Goal: Task Accomplishment & Management: Use online tool/utility

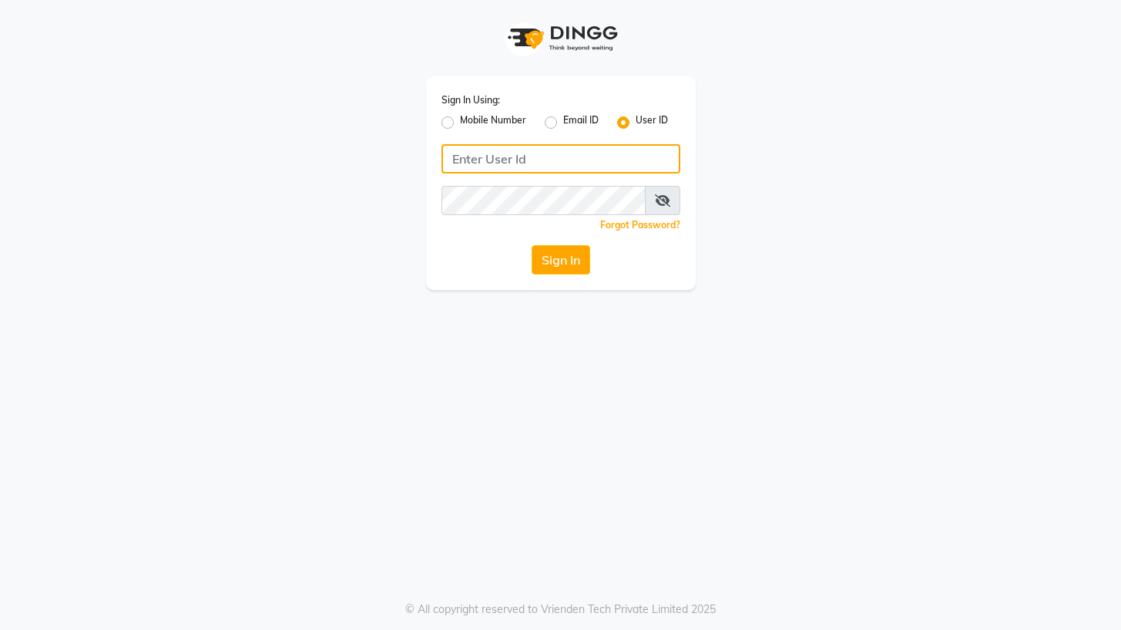
click at [506, 160] on input "Username" at bounding box center [561, 158] width 239 height 29
type input "vois"
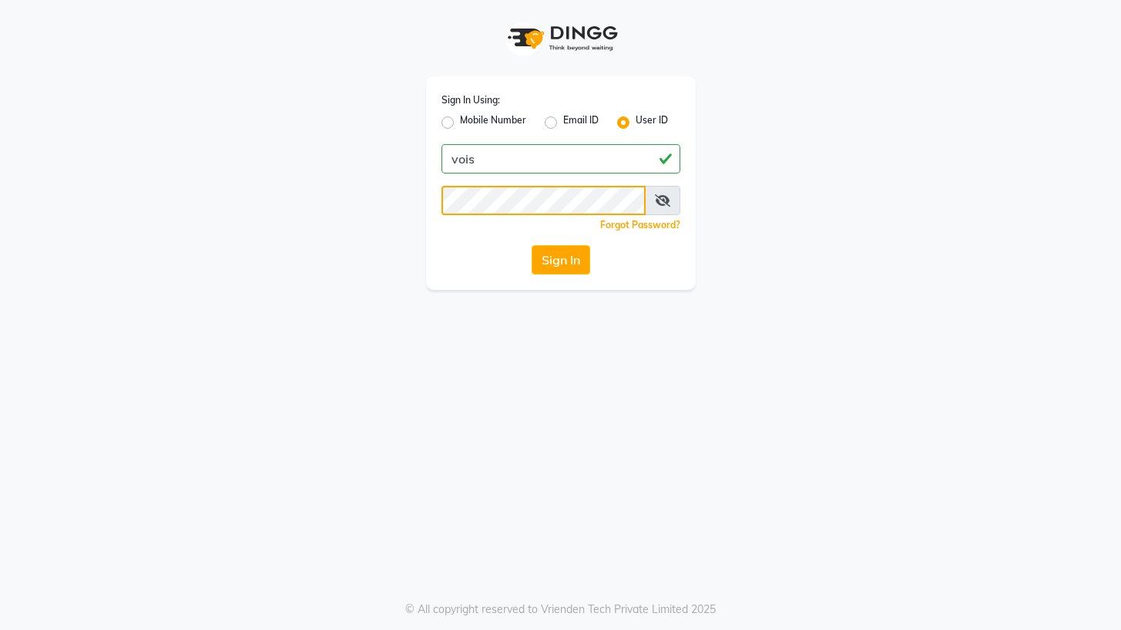
click at [532, 245] on button "Sign In" at bounding box center [561, 259] width 59 height 29
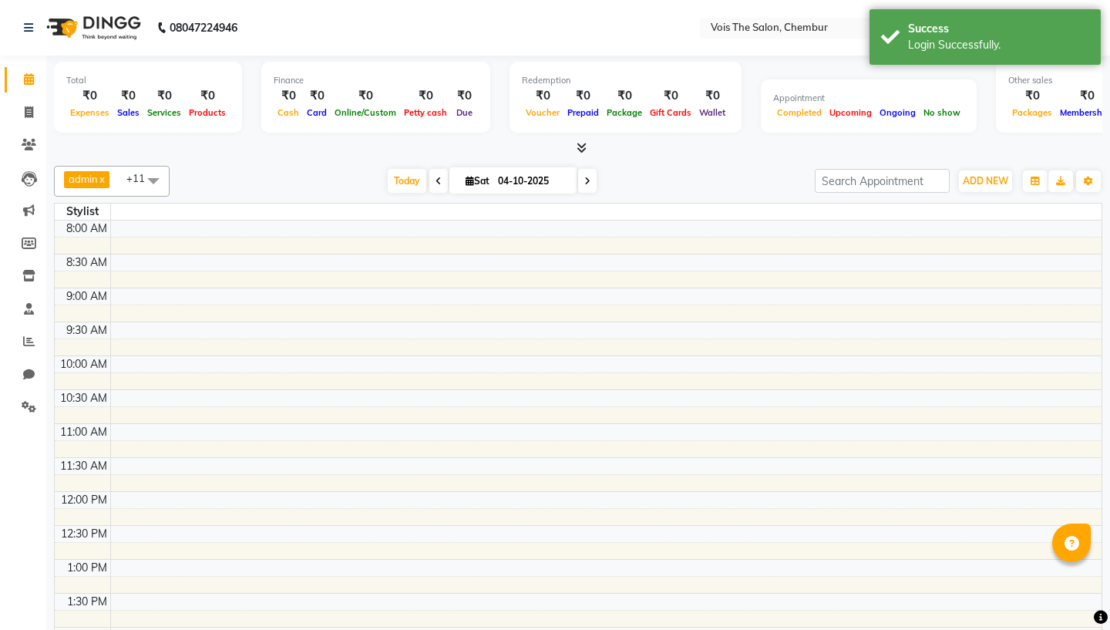
select select "en"
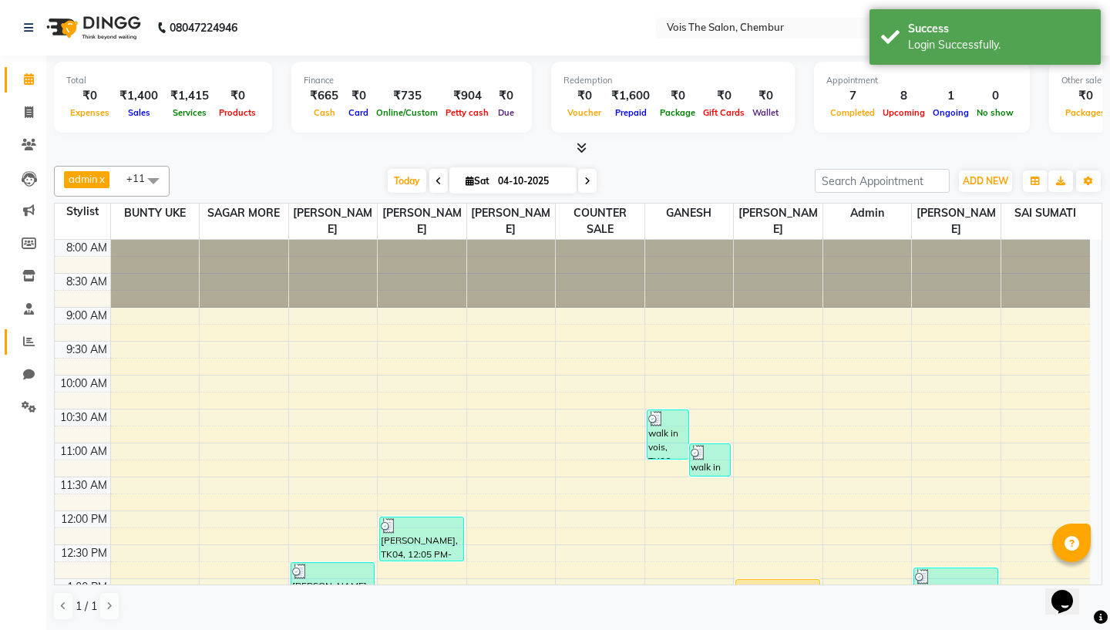
click at [31, 343] on icon at bounding box center [29, 341] width 12 height 12
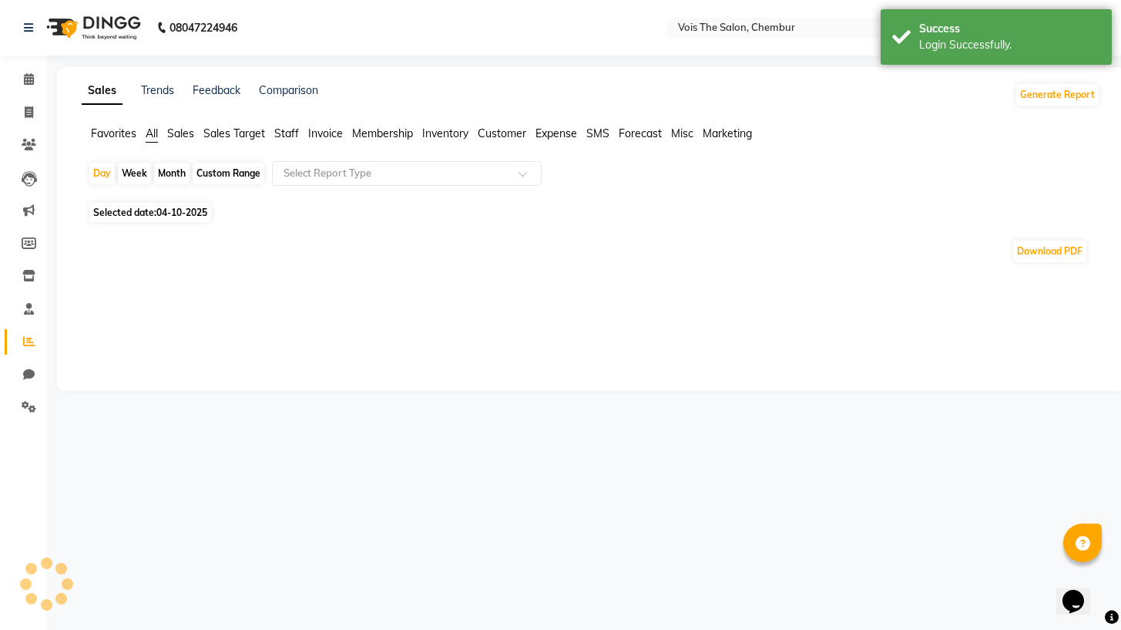
click at [561, 133] on span "Expense" at bounding box center [557, 133] width 42 height 14
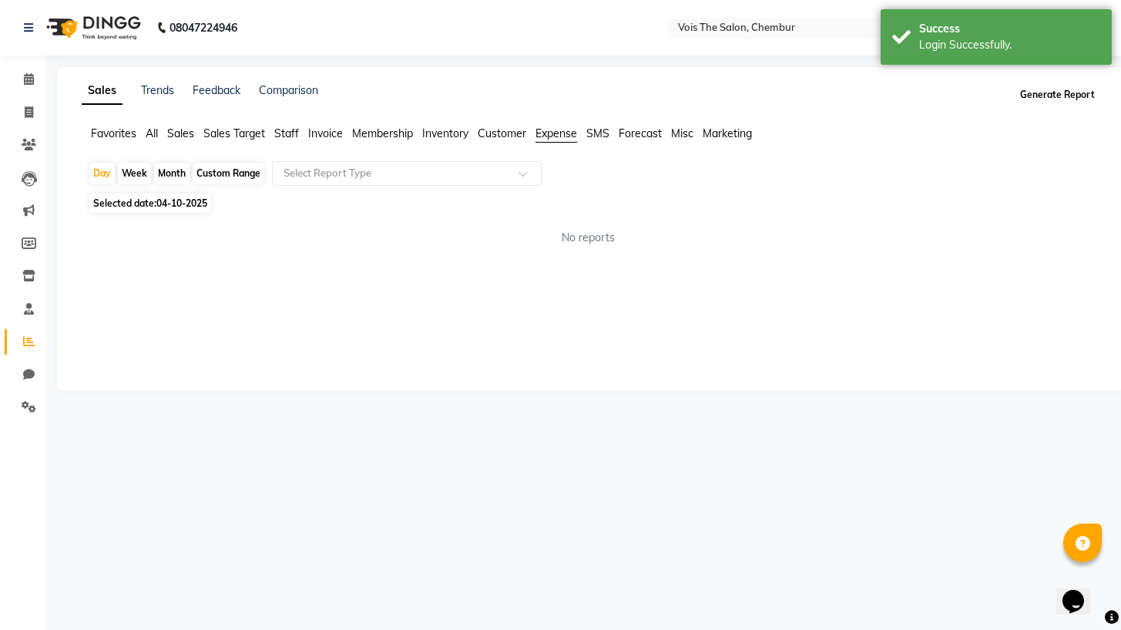
click at [1076, 94] on button "Generate Report" at bounding box center [1058, 95] width 82 height 22
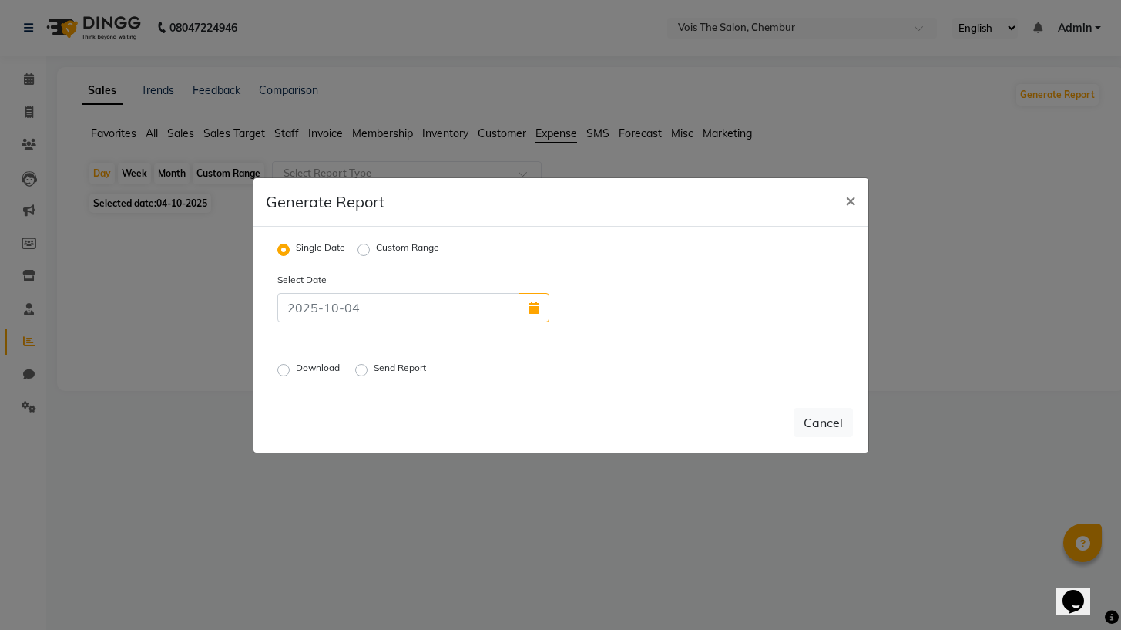
click at [371, 248] on div "Custom Range" at bounding box center [399, 249] width 82 height 18
click at [376, 250] on label "Custom Range" at bounding box center [407, 249] width 63 height 18
click at [365, 250] on input "Custom Range" at bounding box center [366, 249] width 11 height 11
radio input "true"
select select "10"
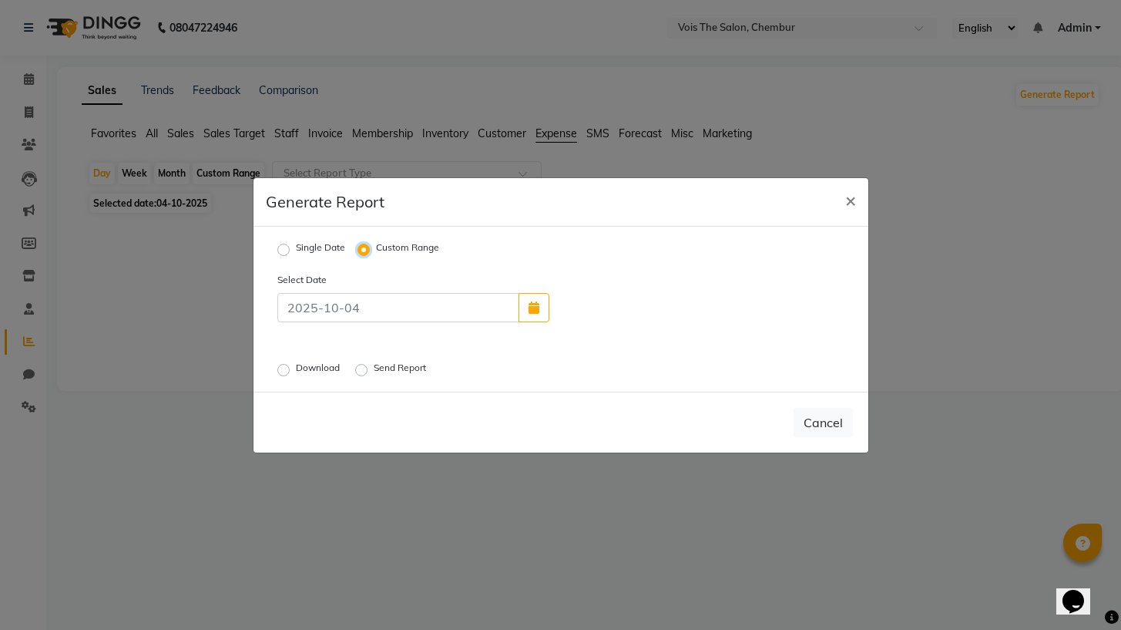
select select "2025"
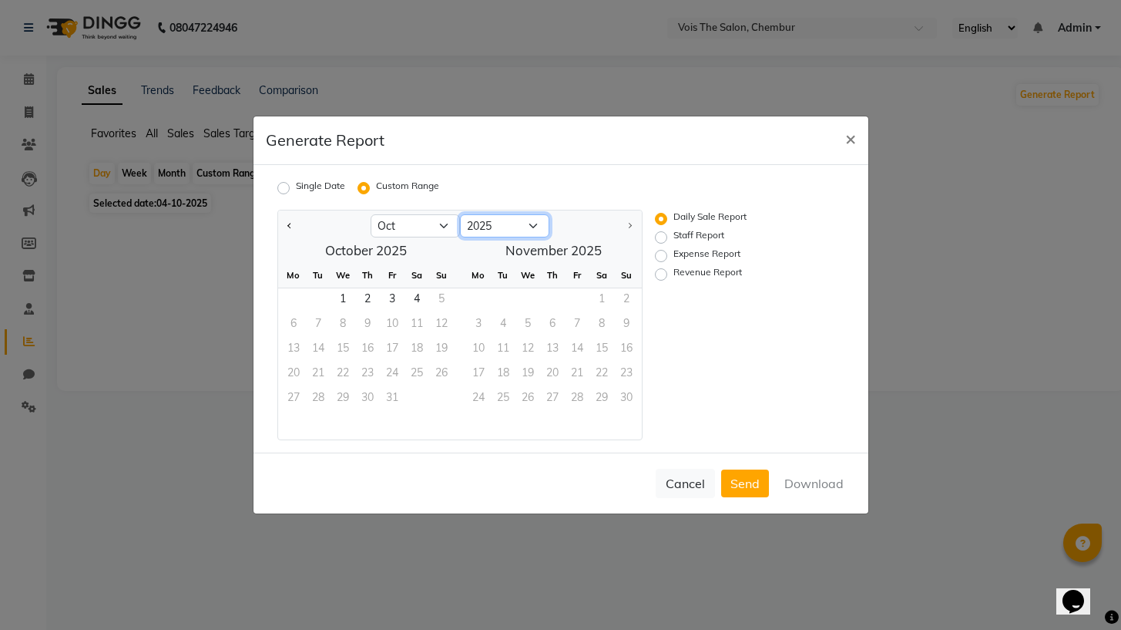
click at [467, 231] on select "2015 2016 2017 2018 2019 2020 2021 2022 2023 2024 2025" at bounding box center [504, 225] width 89 height 23
click at [441, 227] on select "Jan Feb Mar Apr May Jun [DATE] Aug Sep Oct" at bounding box center [415, 225] width 89 height 23
select select "9"
click at [371, 214] on select "Jan Feb Mar Apr May Jun [DATE] Aug Sep Oct" at bounding box center [415, 225] width 89 height 23
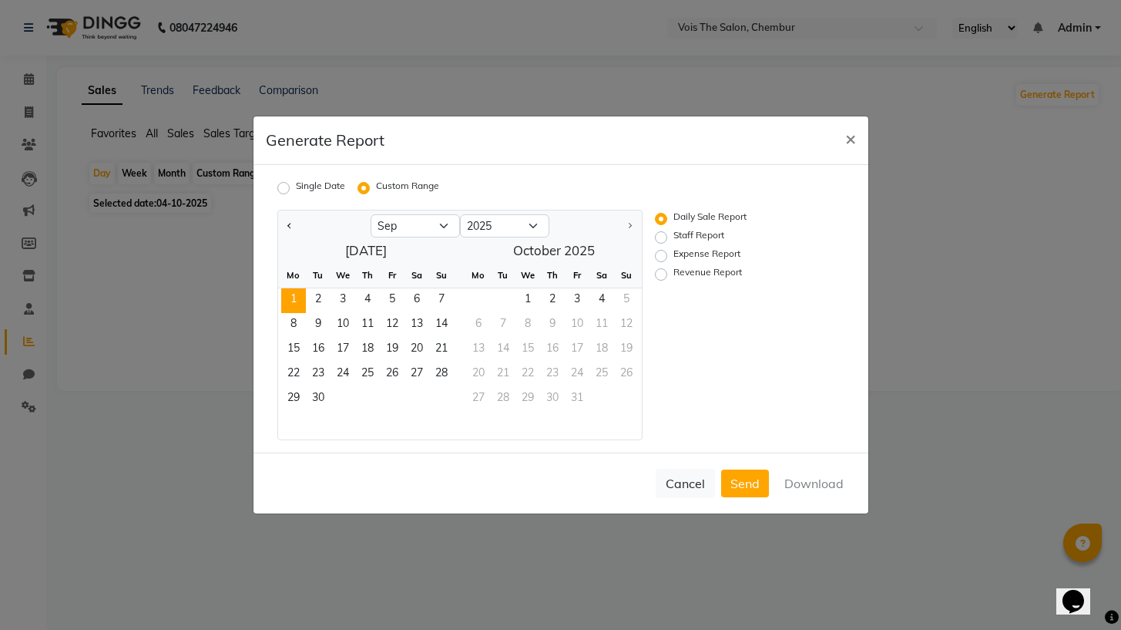
click at [299, 296] on span "1" at bounding box center [293, 300] width 25 height 25
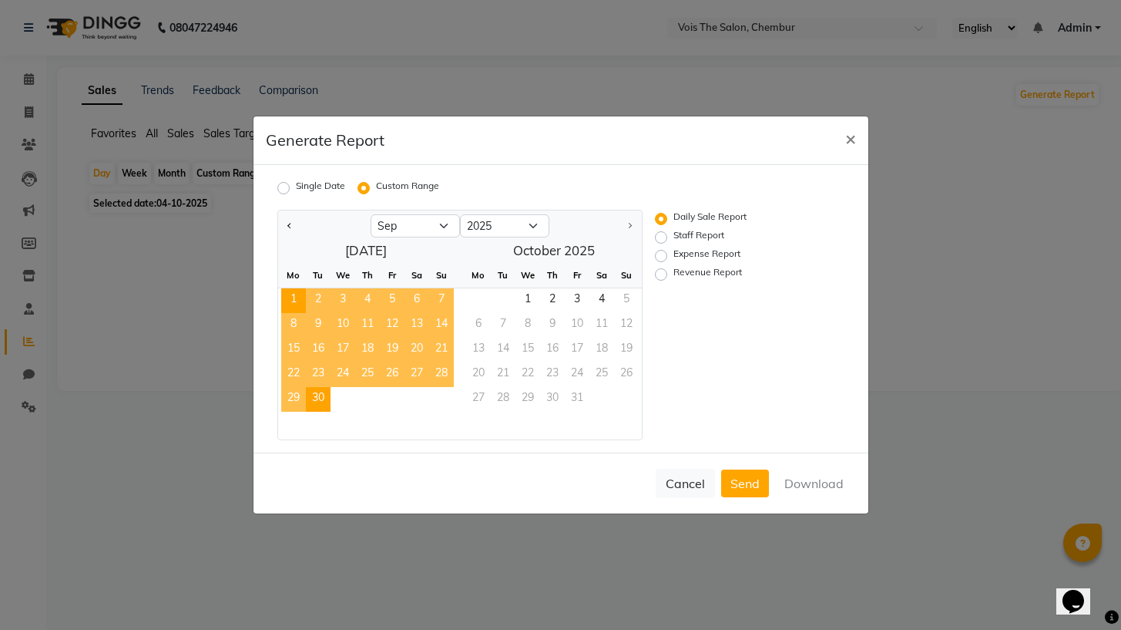
click at [316, 399] on span "30" at bounding box center [318, 399] width 25 height 25
click at [687, 255] on label "Expense Report" at bounding box center [707, 256] width 67 height 18
click at [669, 255] on input "Expense Report" at bounding box center [663, 256] width 11 height 11
radio input "true"
click at [808, 489] on button "Download" at bounding box center [814, 483] width 78 height 28
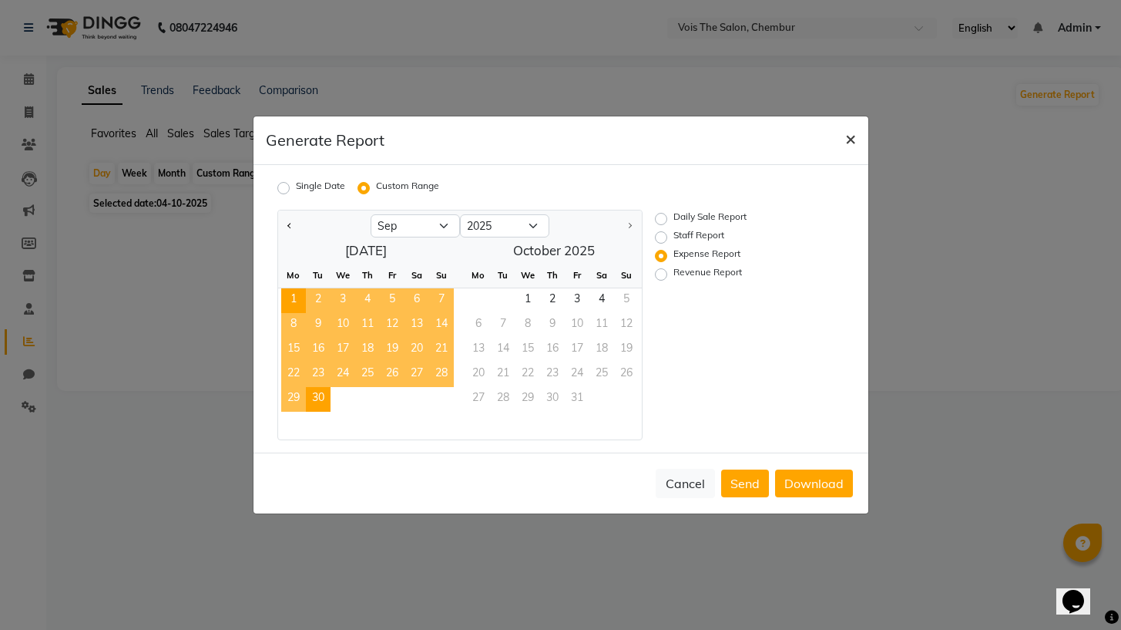
click at [850, 140] on span "×" at bounding box center [851, 137] width 11 height 23
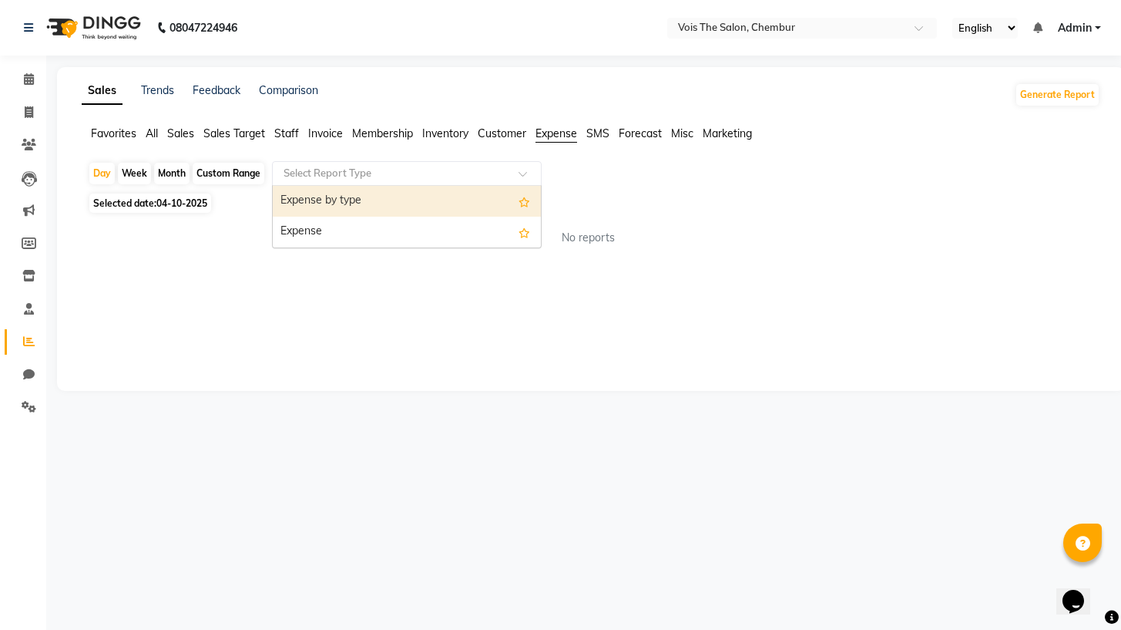
click at [338, 172] on input "text" at bounding box center [392, 173] width 222 height 15
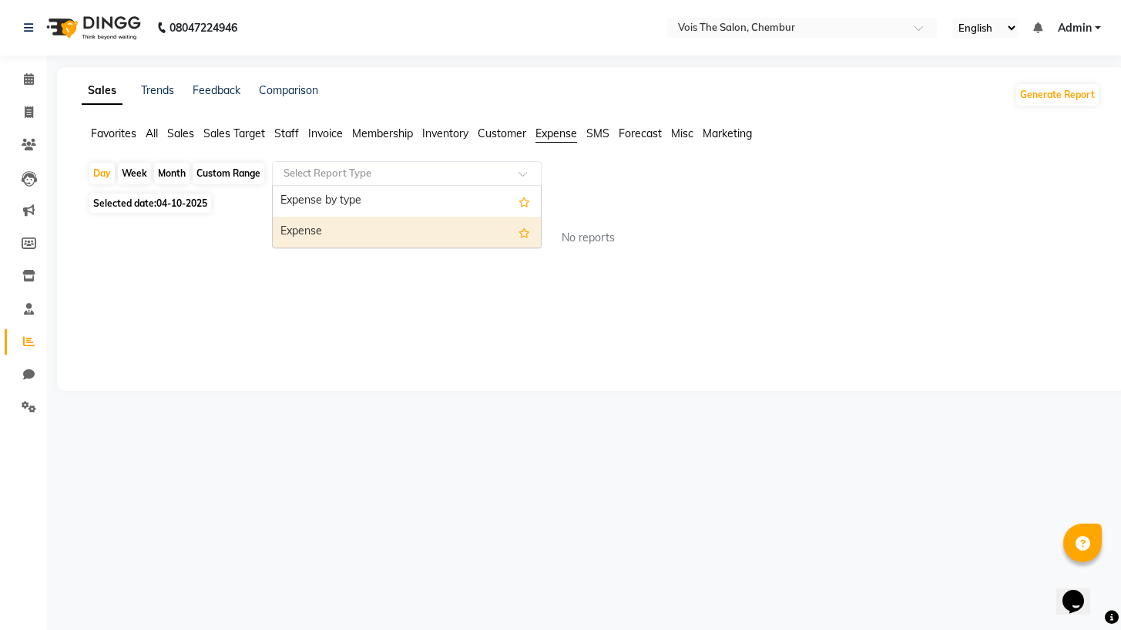
click at [359, 232] on div "Expense" at bounding box center [407, 232] width 268 height 31
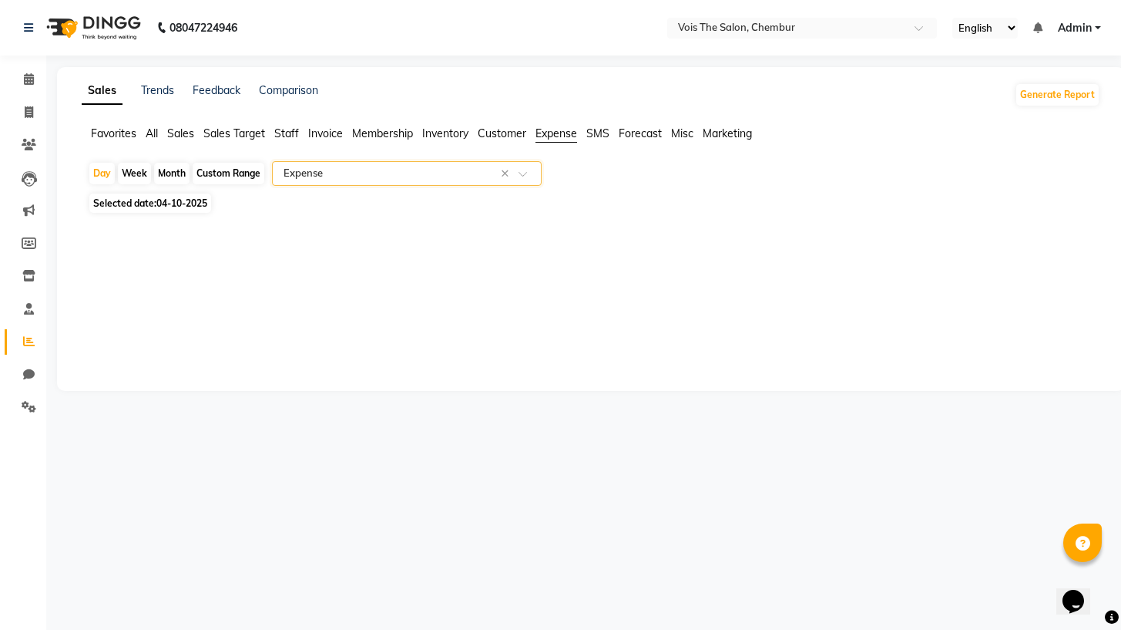
click at [223, 173] on div "Custom Range" at bounding box center [229, 174] width 72 height 22
select select "10"
select select "2025"
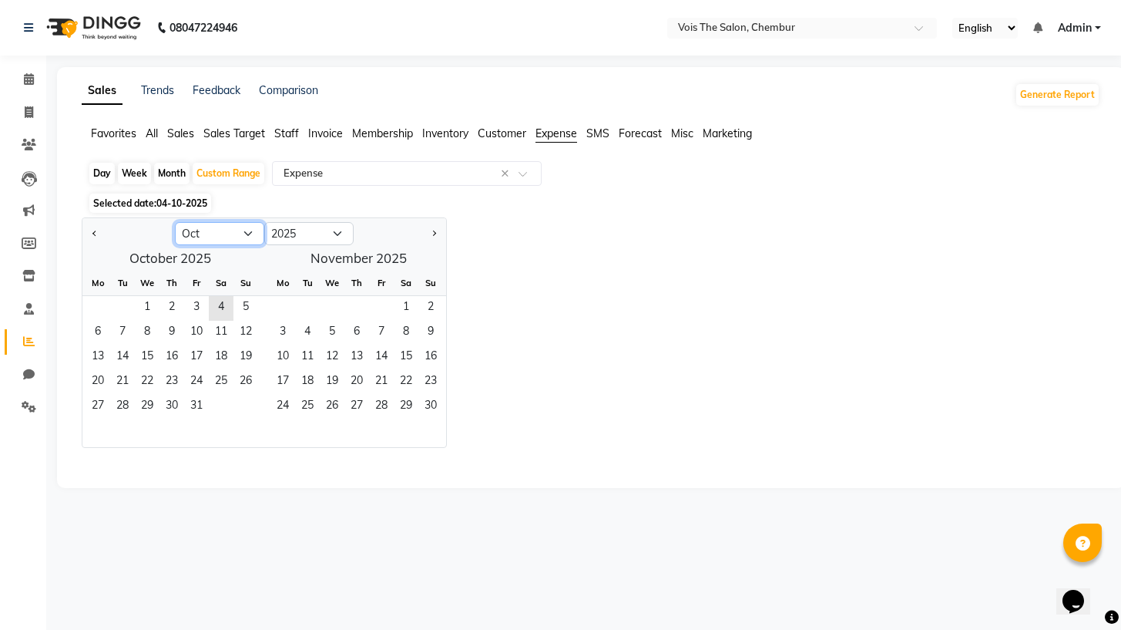
click at [215, 231] on select "Jan Feb Mar Apr May Jun [DATE] Aug Sep Oct Nov Dec" at bounding box center [219, 233] width 89 height 23
select select "9"
click at [175, 222] on select "Jan Feb Mar Apr May Jun [DATE] Aug Sep Oct Nov Dec" at bounding box center [219, 233] width 89 height 23
click at [99, 304] on span "1" at bounding box center [98, 308] width 25 height 25
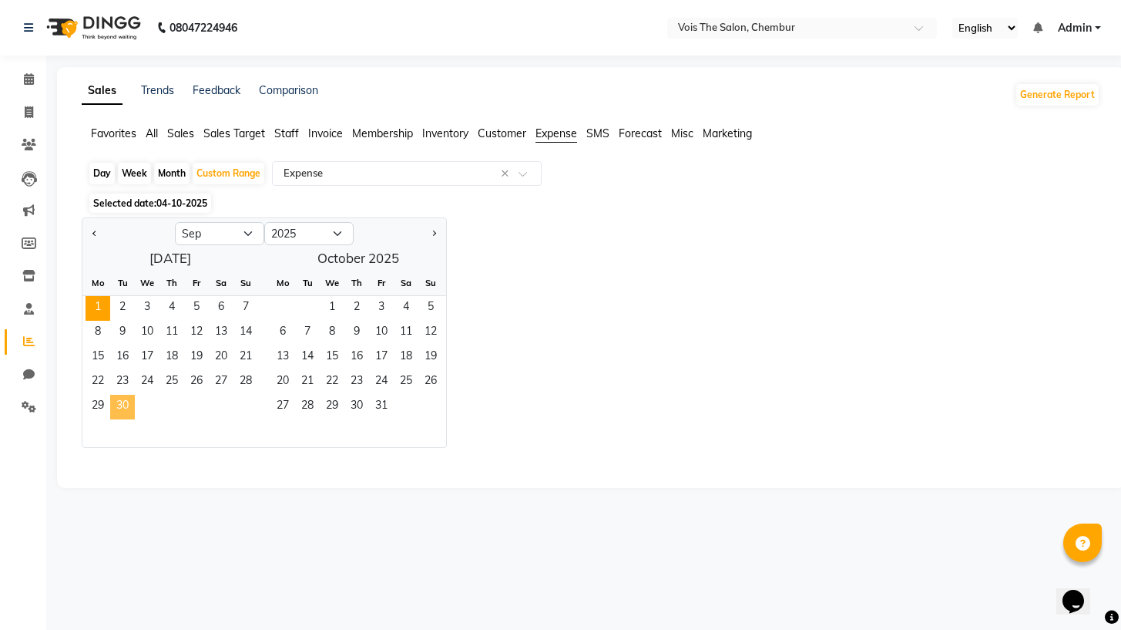
click at [119, 407] on span "30" at bounding box center [122, 407] width 25 height 25
select select "full_report"
select select "csv"
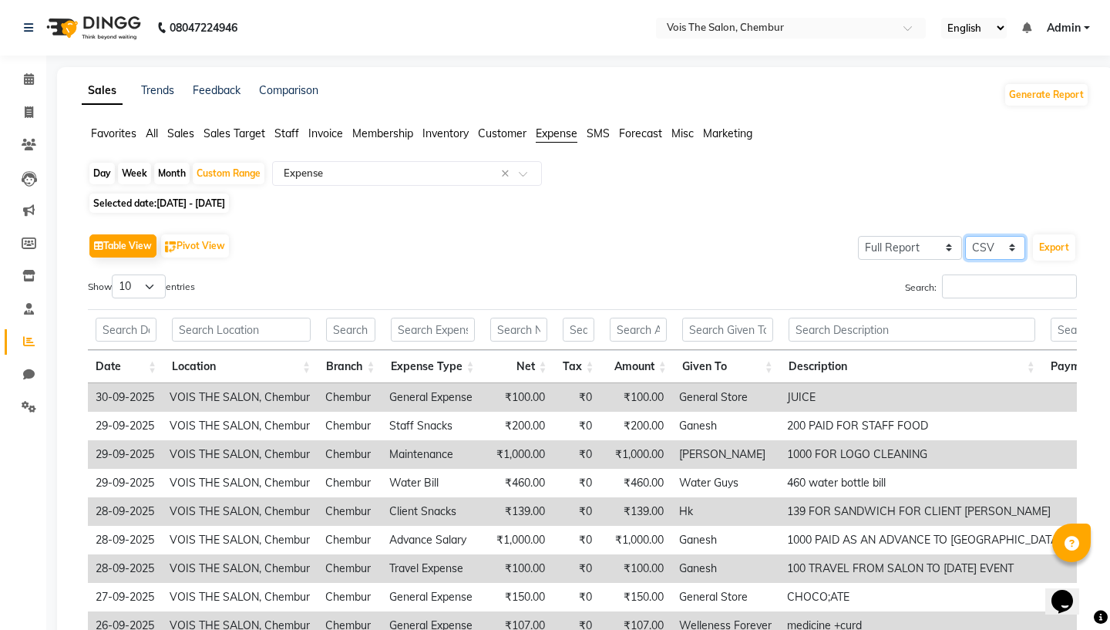
click at [1008, 251] on select "Select CSV PDF" at bounding box center [995, 248] width 60 height 24
click at [1049, 244] on button "Export" at bounding box center [1054, 247] width 42 height 26
click at [1057, 101] on button "Generate Report" at bounding box center [1046, 95] width 82 height 22
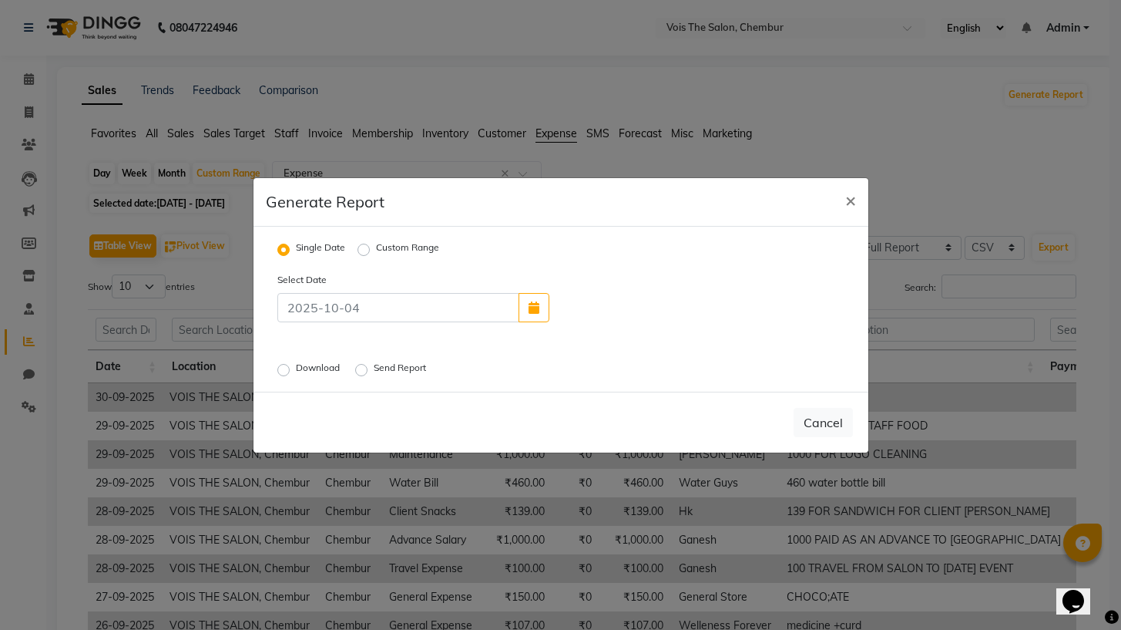
click at [376, 251] on label "Custom Range" at bounding box center [407, 249] width 63 height 18
click at [361, 251] on input "Custom Range" at bounding box center [366, 249] width 11 height 11
radio input "true"
select select "10"
select select "2025"
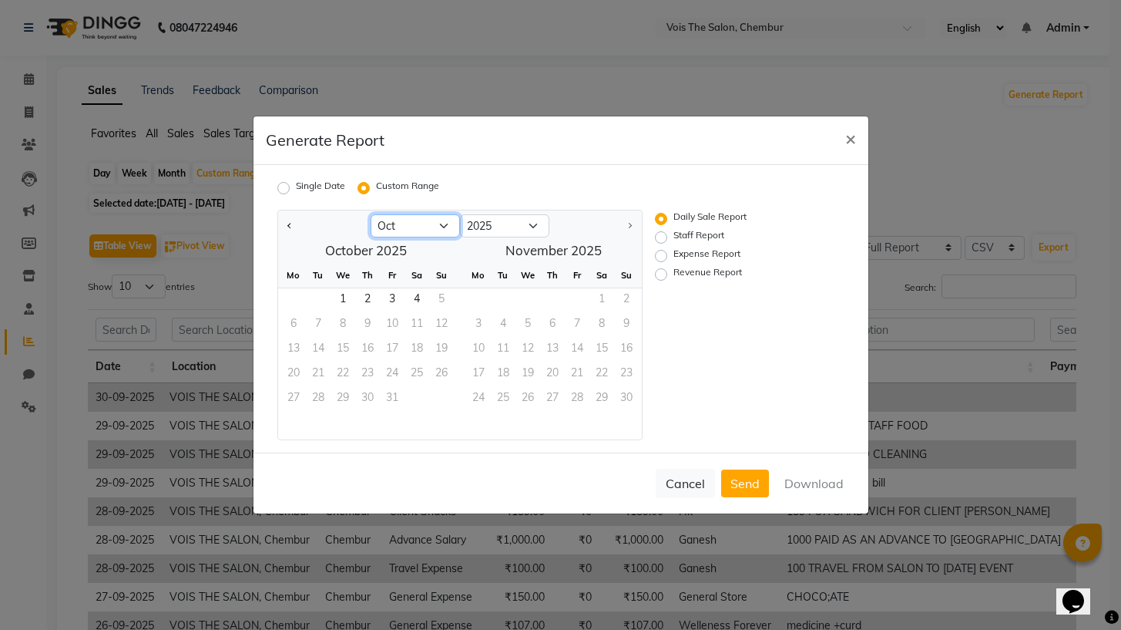
click at [431, 227] on select "Jan Feb Mar Apr May Jun [DATE] Aug Sep Oct" at bounding box center [415, 225] width 89 height 23
select select "8"
click at [371, 214] on select "Jan Feb Mar Apr May Jun [DATE] Aug Sep Oct" at bounding box center [415, 225] width 89 height 23
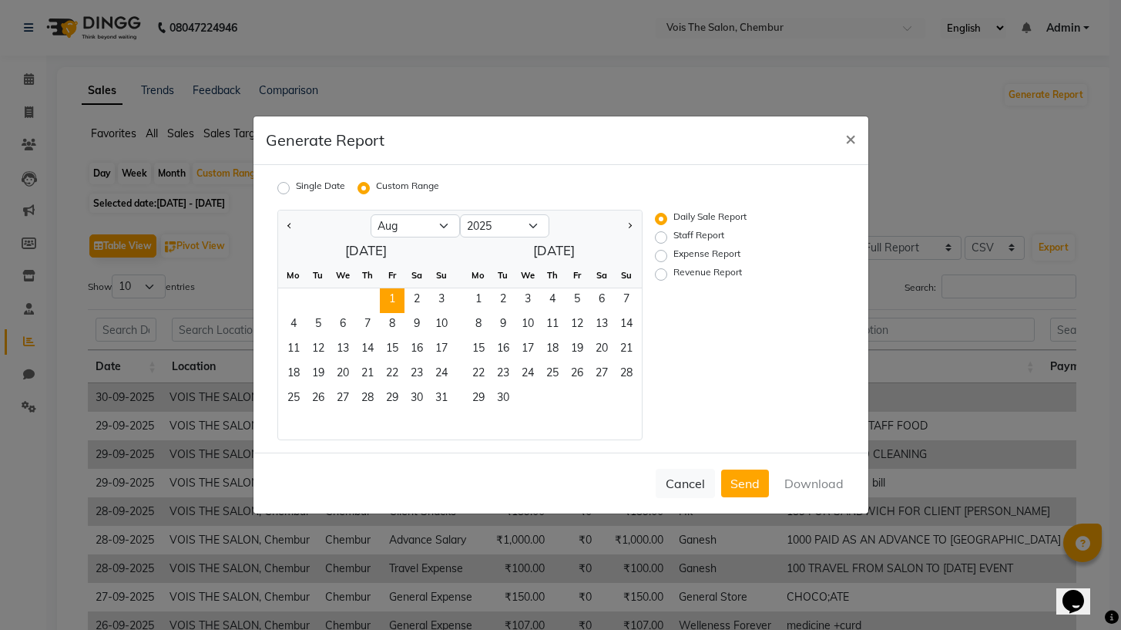
click at [393, 298] on span "1" at bounding box center [392, 300] width 25 height 25
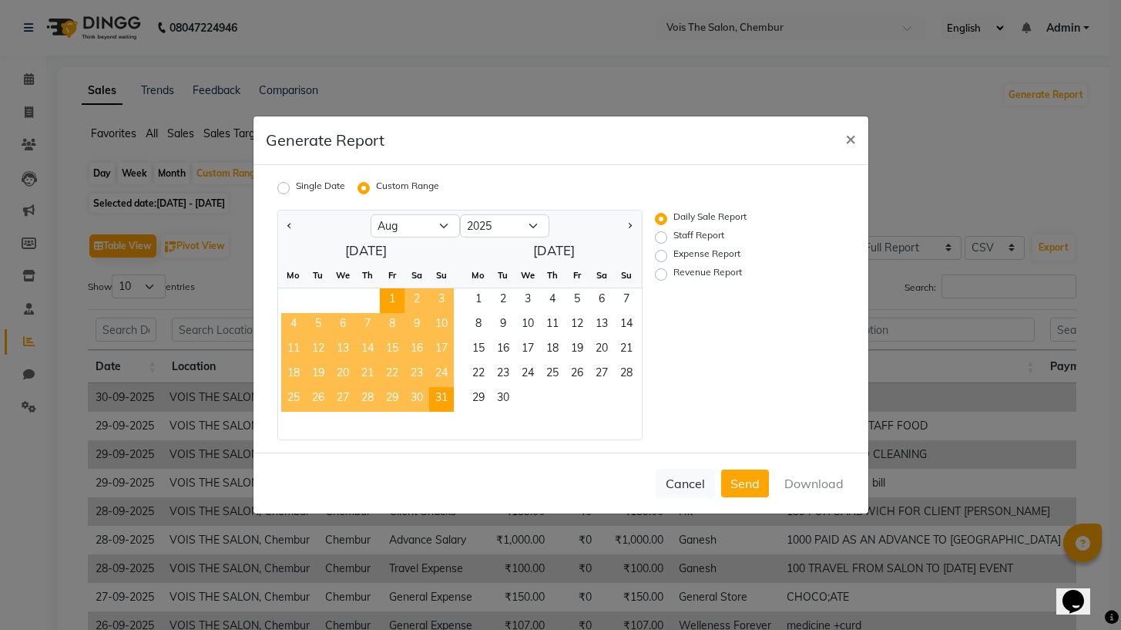
click at [438, 398] on span "31" at bounding box center [441, 399] width 25 height 25
click at [674, 237] on label "Staff Report" at bounding box center [699, 237] width 51 height 18
click at [660, 237] on input "Staff Report" at bounding box center [663, 237] width 11 height 11
radio input "true"
click at [813, 479] on button "Download" at bounding box center [814, 483] width 78 height 28
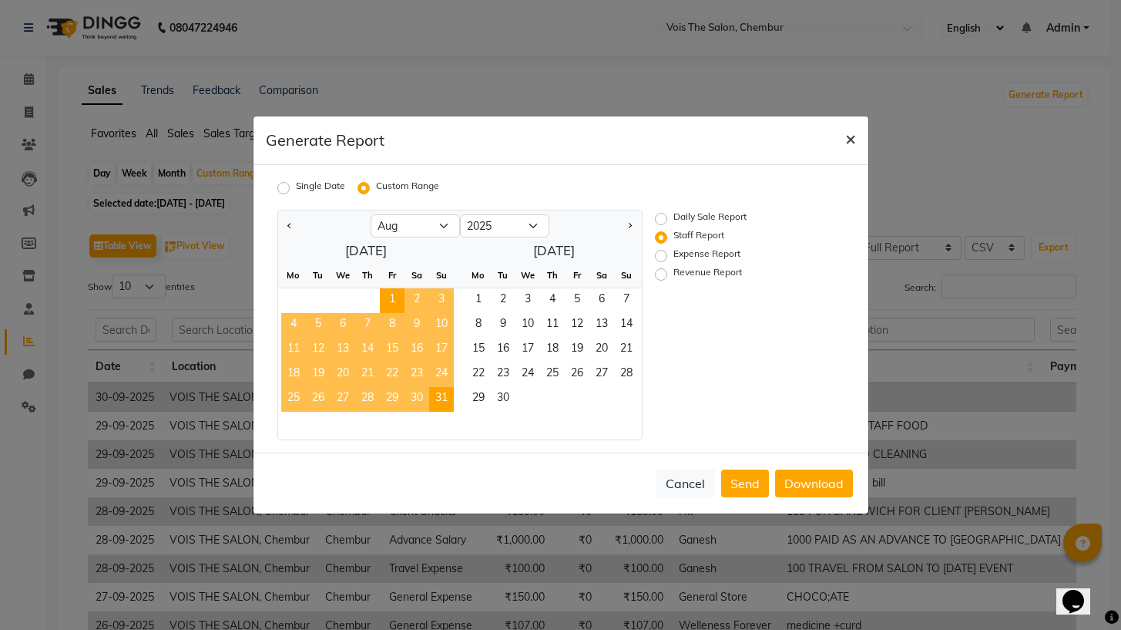
click at [856, 140] on span "×" at bounding box center [851, 137] width 11 height 23
